Goal: Task Accomplishment & Management: Complete application form

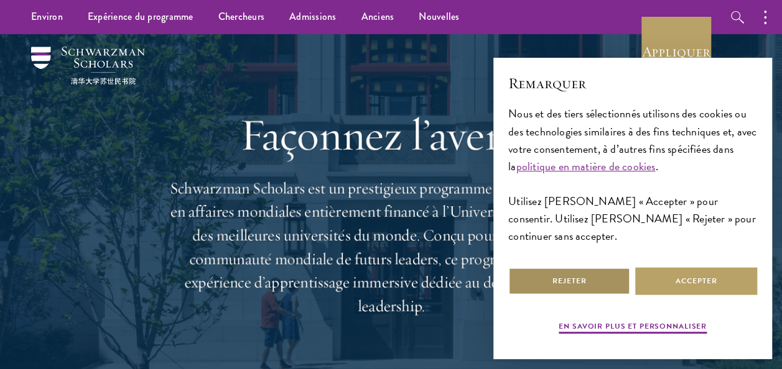
click at [581, 280] on button "Rejeter" at bounding box center [569, 281] width 122 height 28
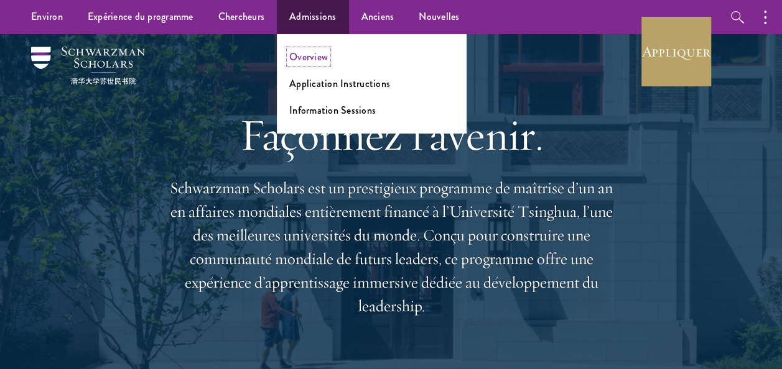
click at [311, 57] on link "Overview" at bounding box center [308, 57] width 39 height 14
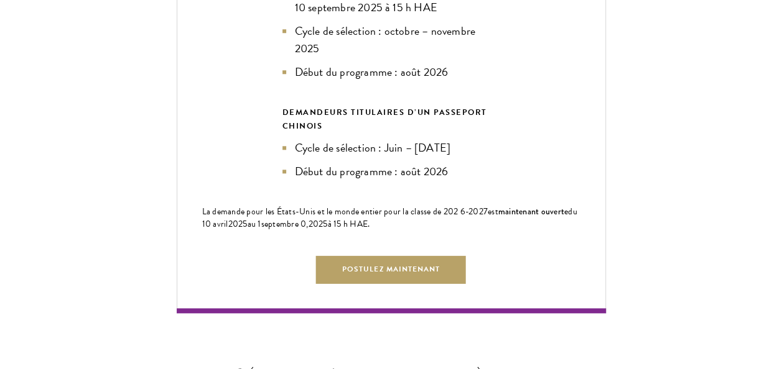
scroll to position [2936, 0]
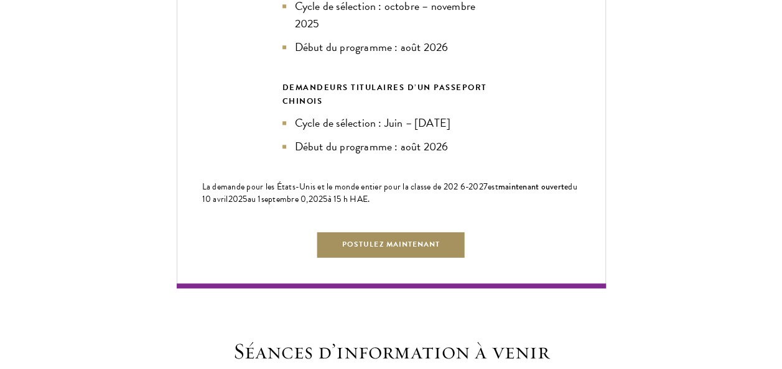
click at [379, 259] on link "Postulez maintenant" at bounding box center [391, 245] width 150 height 28
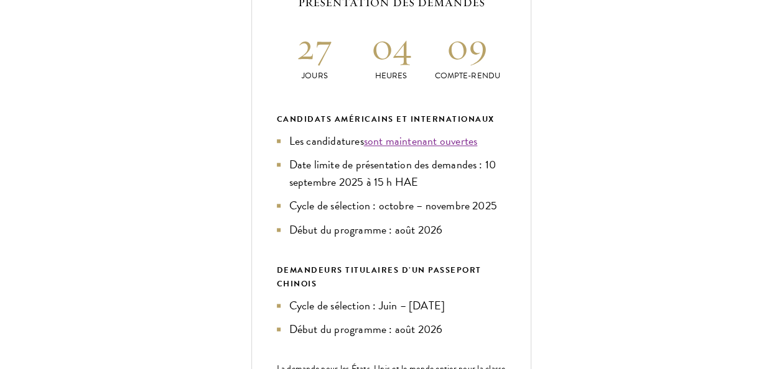
scroll to position [704, 0]
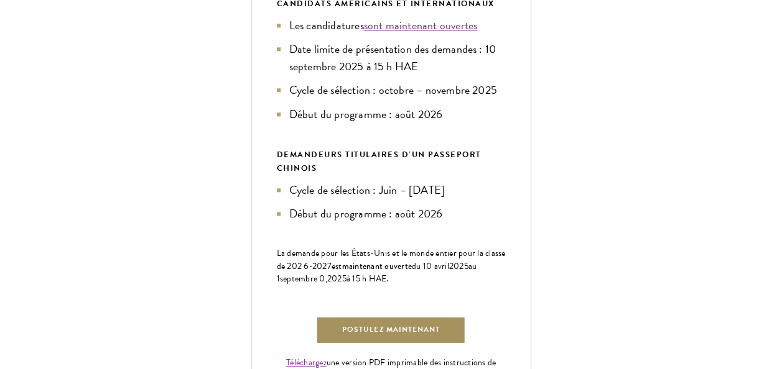
click at [389, 331] on link "Postulez maintenant" at bounding box center [391, 331] width 150 height 28
